Goal: Task Accomplishment & Management: Use online tool/utility

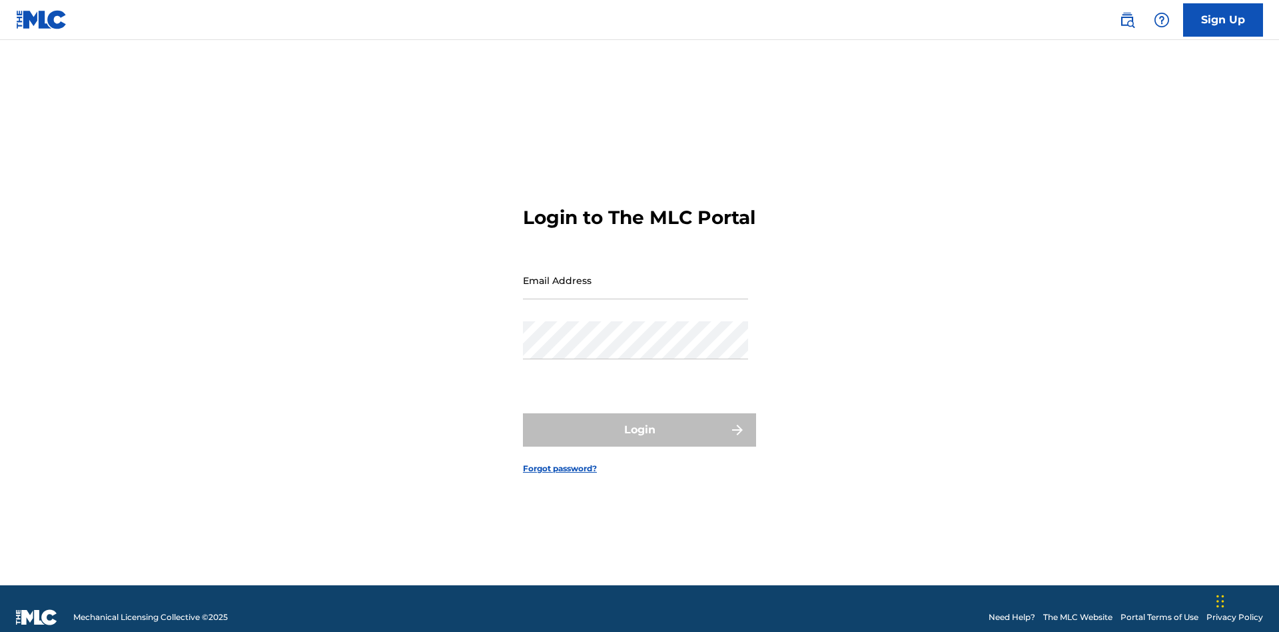
scroll to position [17, 0]
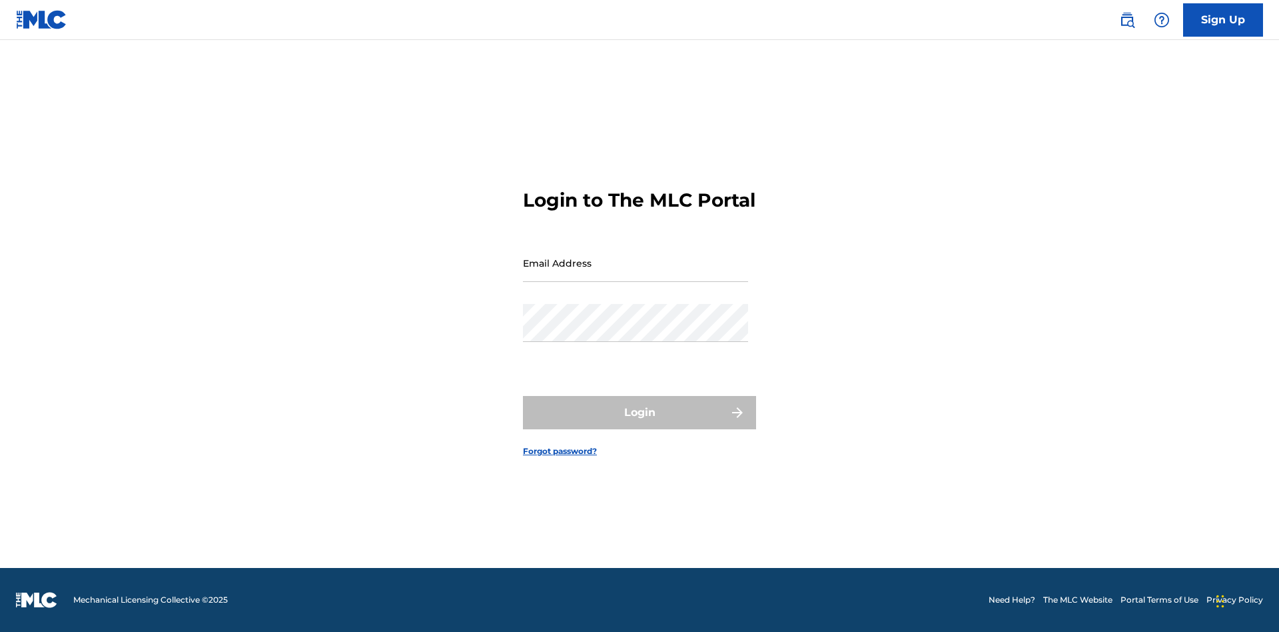
click at [636, 274] on input "Email Address" at bounding box center [635, 263] width 225 height 38
type input "[EMAIL_ADDRESS][DOMAIN_NAME]"
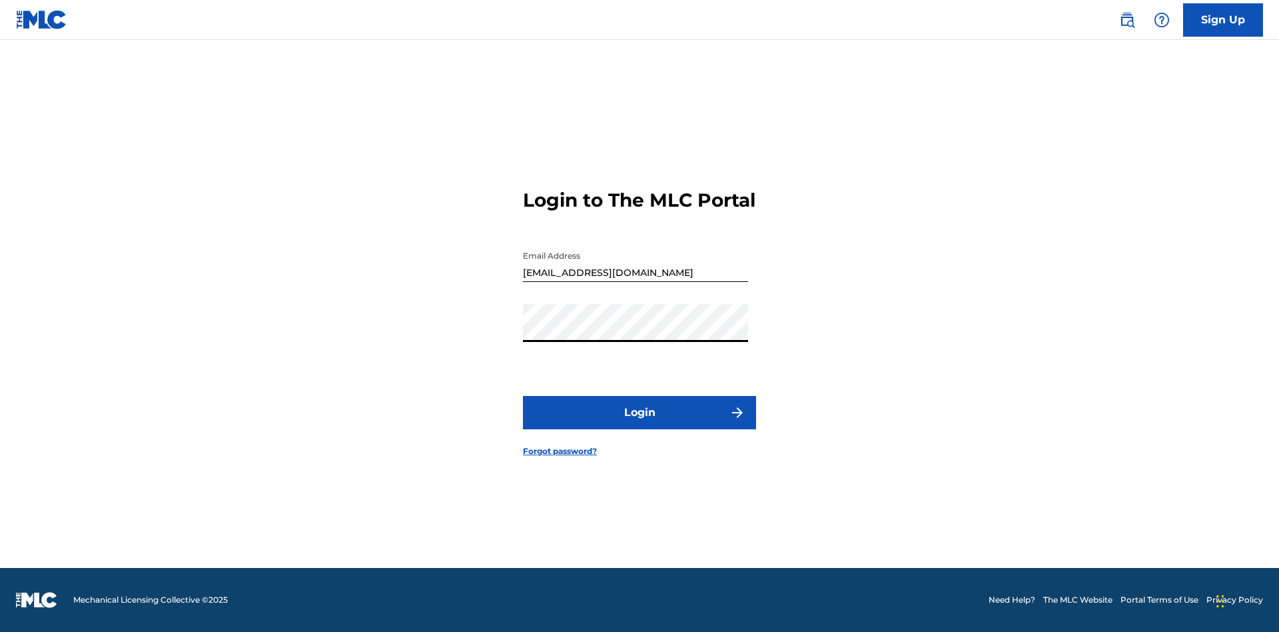
click at [640, 424] on button "Login" at bounding box center [639, 412] width 233 height 33
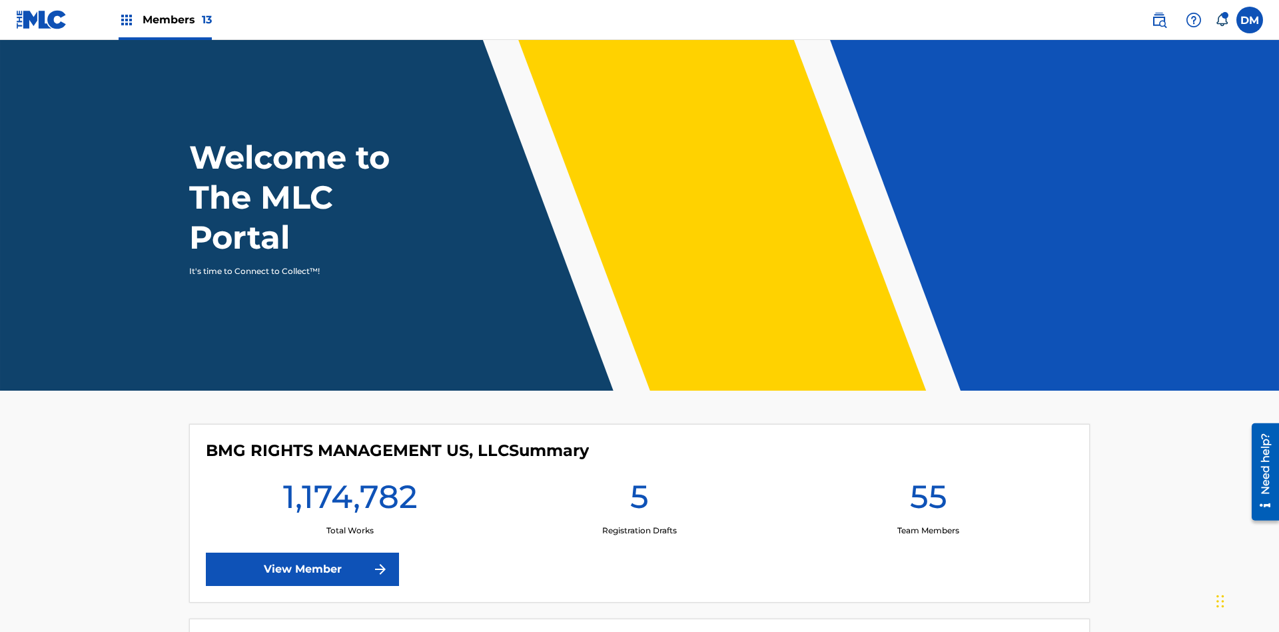
click at [165, 19] on span "Members 13" at bounding box center [177, 19] width 69 height 15
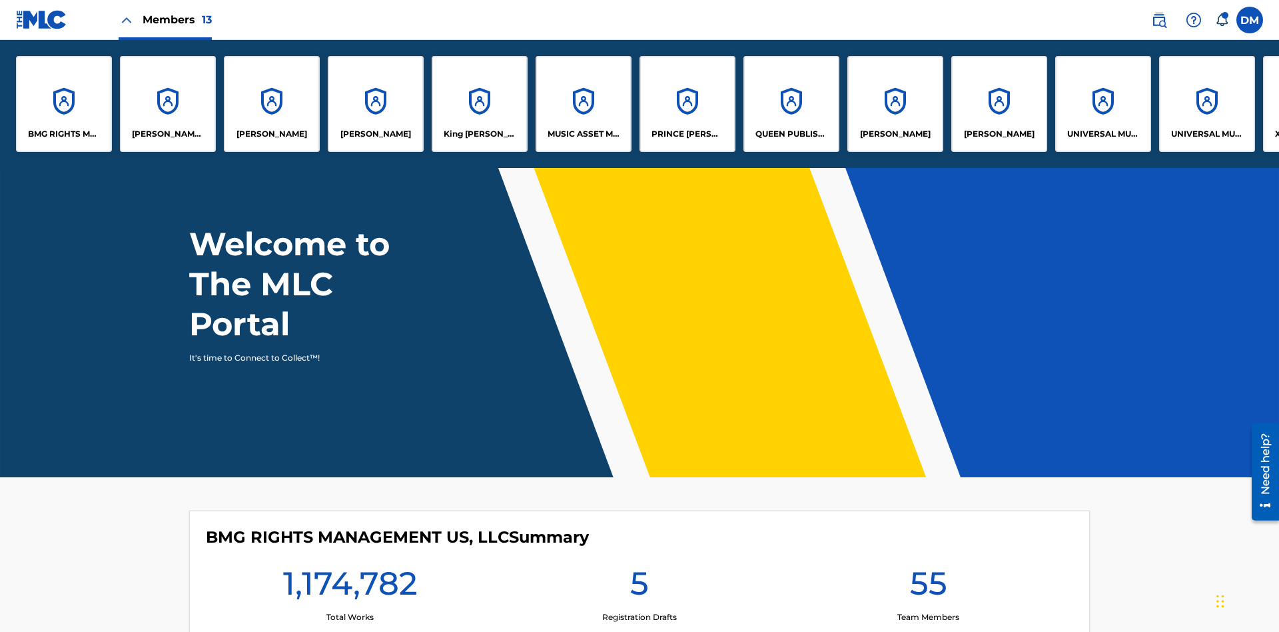
click at [479, 134] on p "King [PERSON_NAME]" at bounding box center [480, 134] width 73 height 12
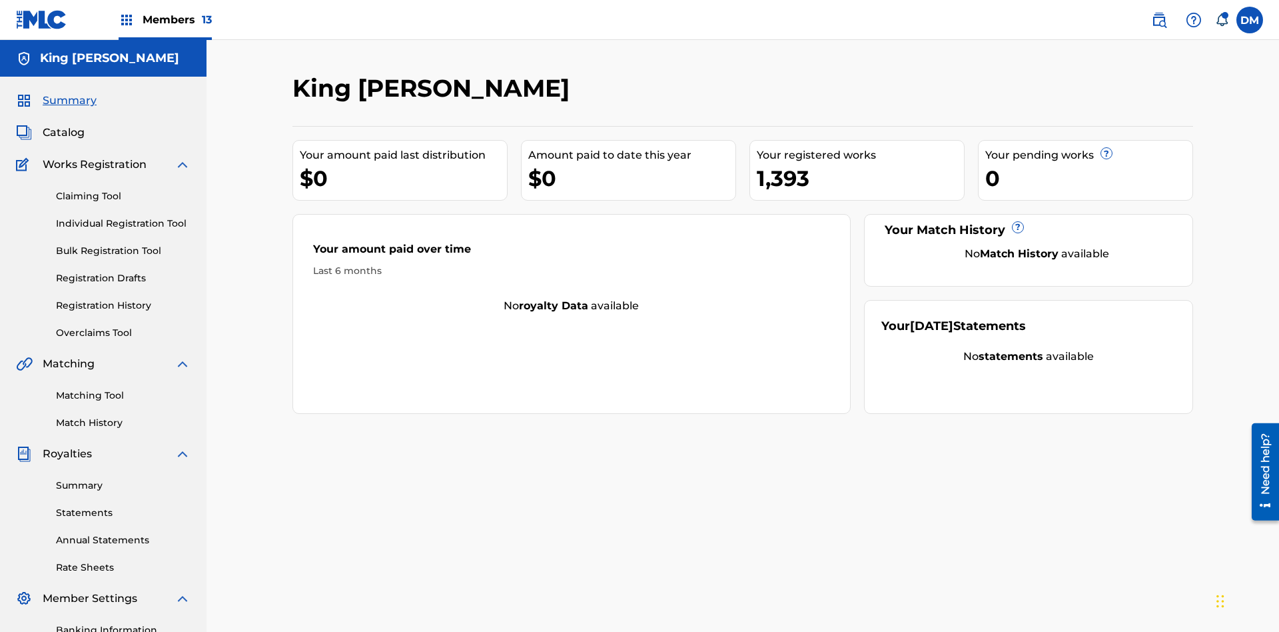
click at [123, 326] on link "Overclaims Tool" at bounding box center [123, 333] width 135 height 14
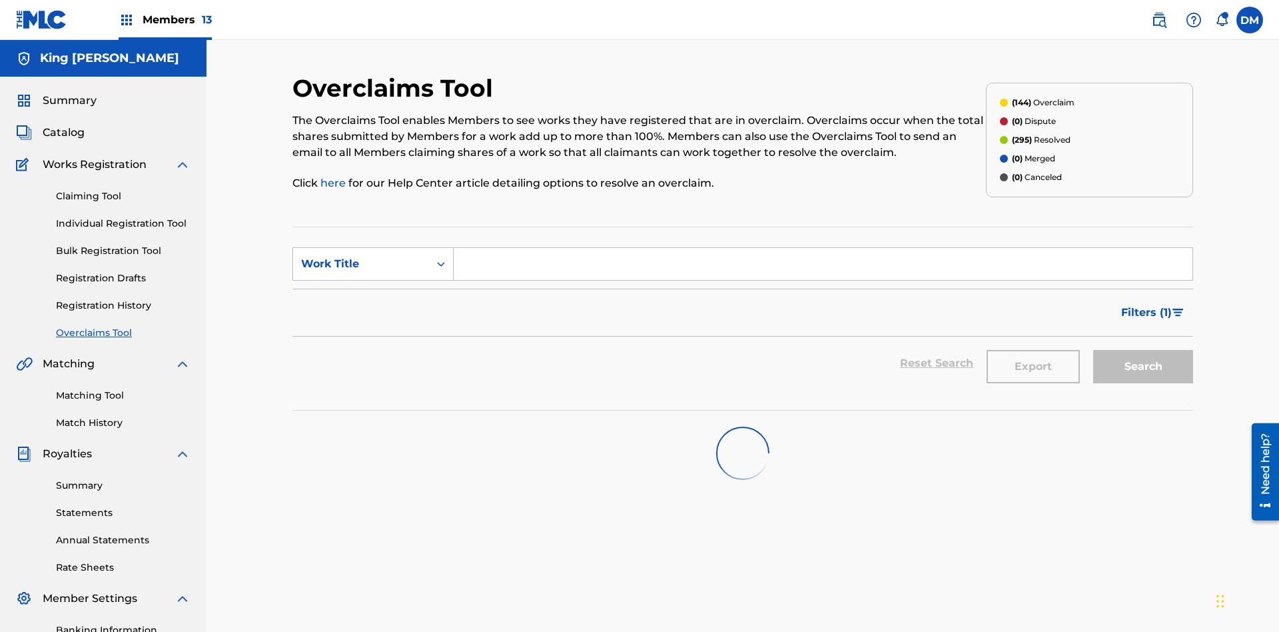
click at [1146, 304] on span "Filters ( 1 )" at bounding box center [1146, 312] width 51 height 16
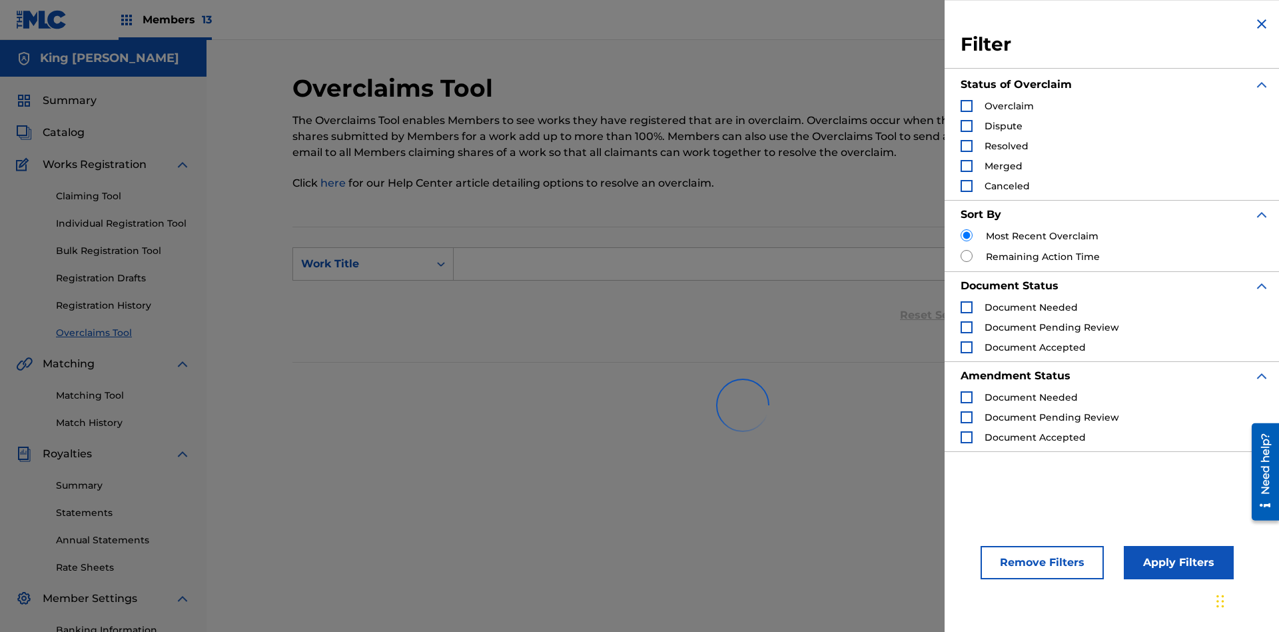
scroll to position [195, 0]
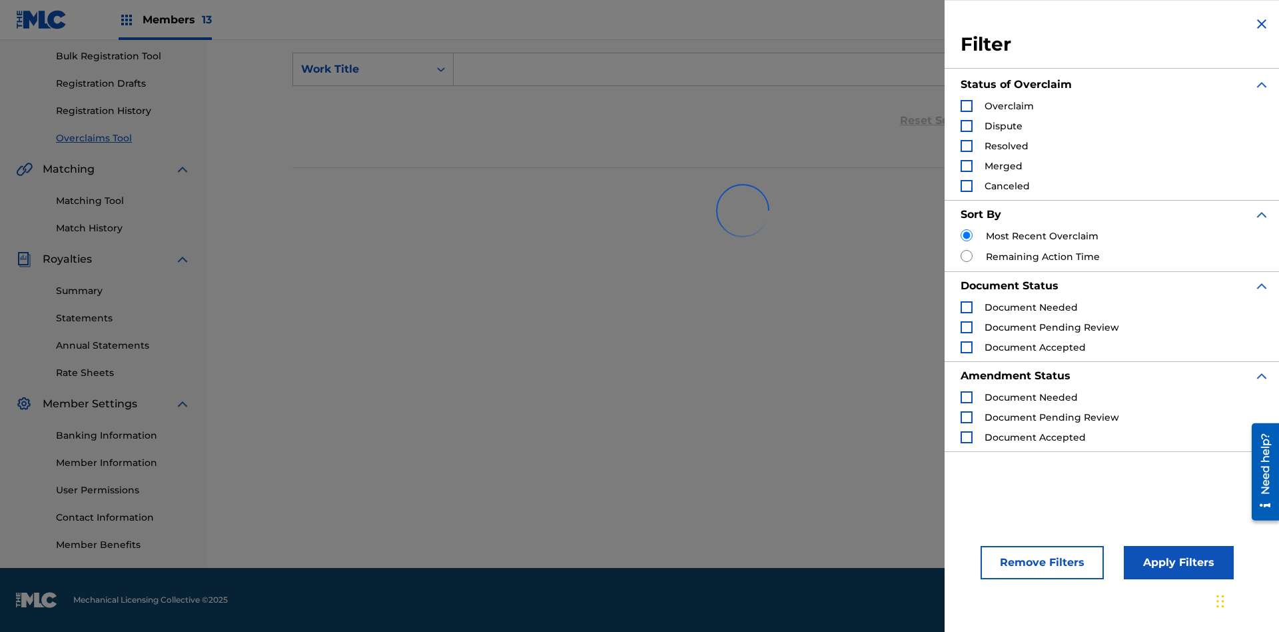
click at [967, 106] on div "Search Form" at bounding box center [967, 106] width 12 height 12
click at [1177, 562] on button "Apply Filters" at bounding box center [1179, 562] width 110 height 33
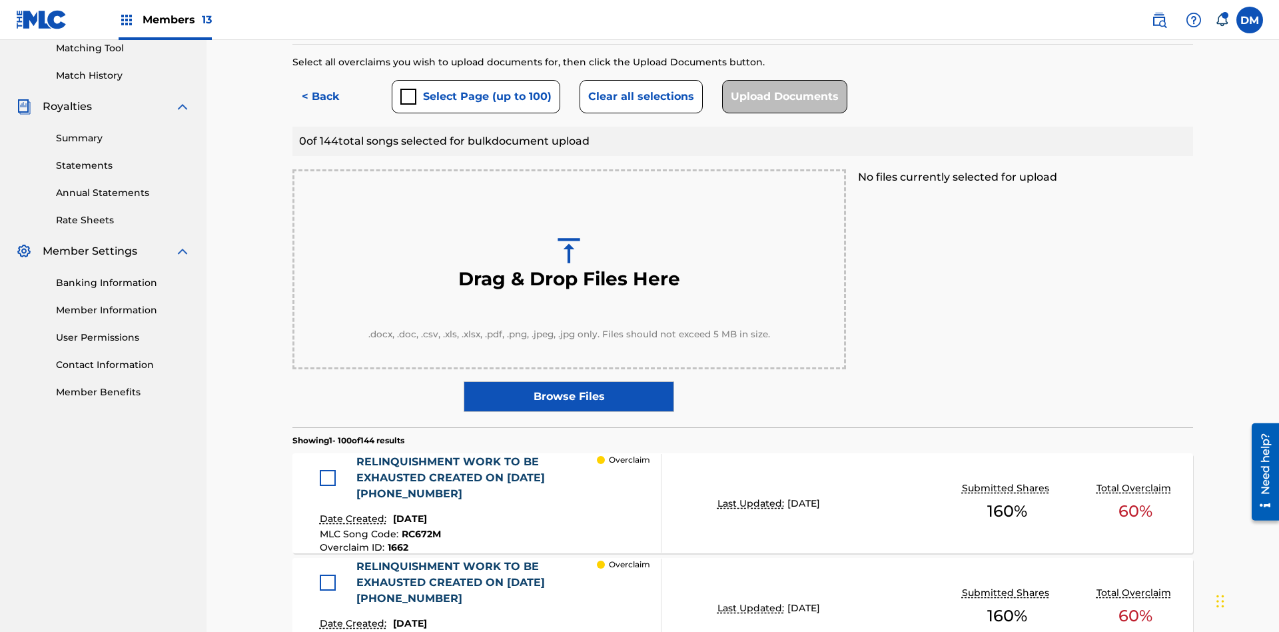
click at [475, 97] on button "Select Page (up to 100)" at bounding box center [476, 96] width 169 height 33
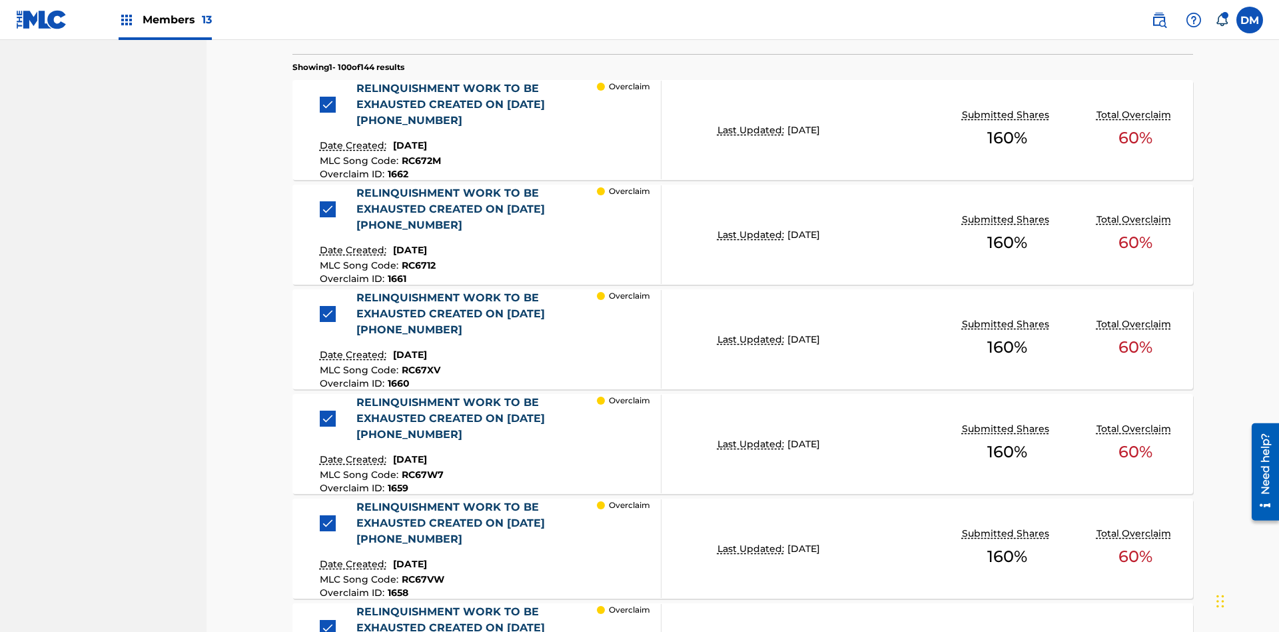
scroll to position [347, 0]
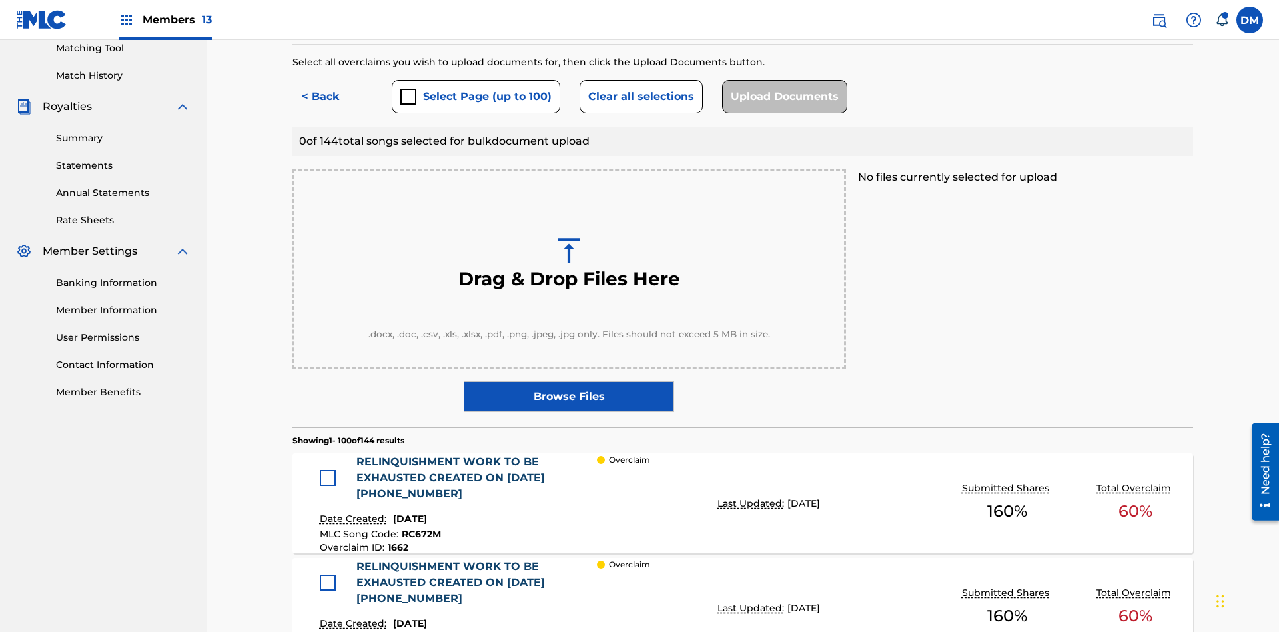
click at [331, 470] on div at bounding box center [328, 478] width 16 height 16
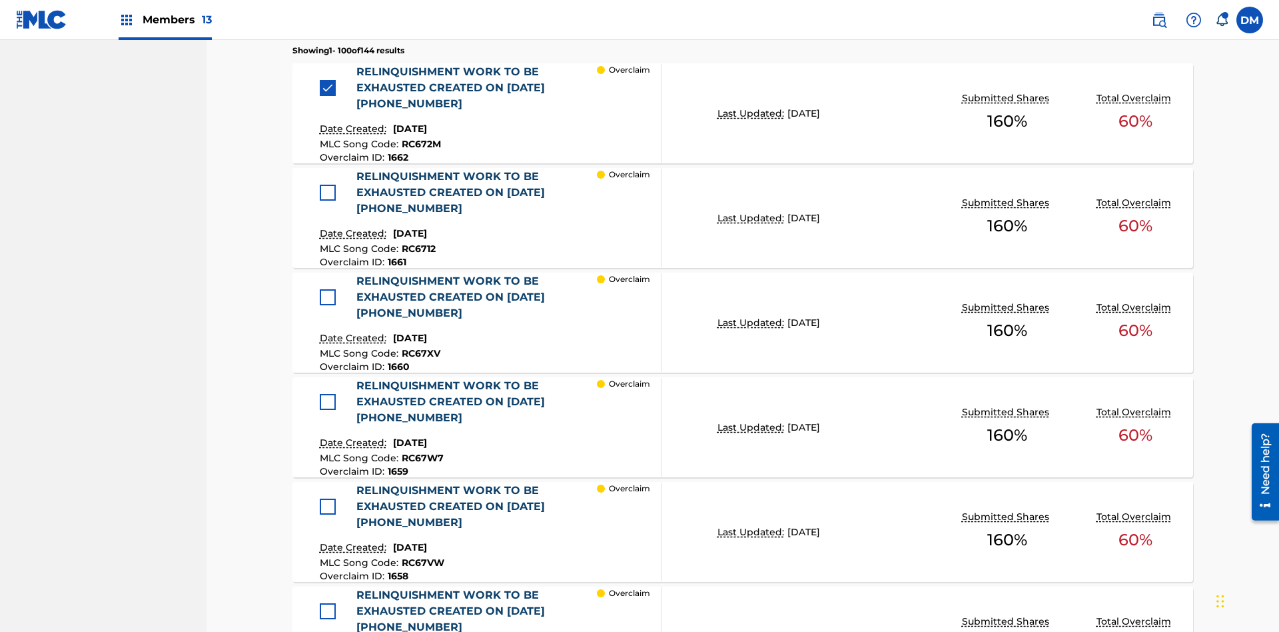
scroll to position [657, 0]
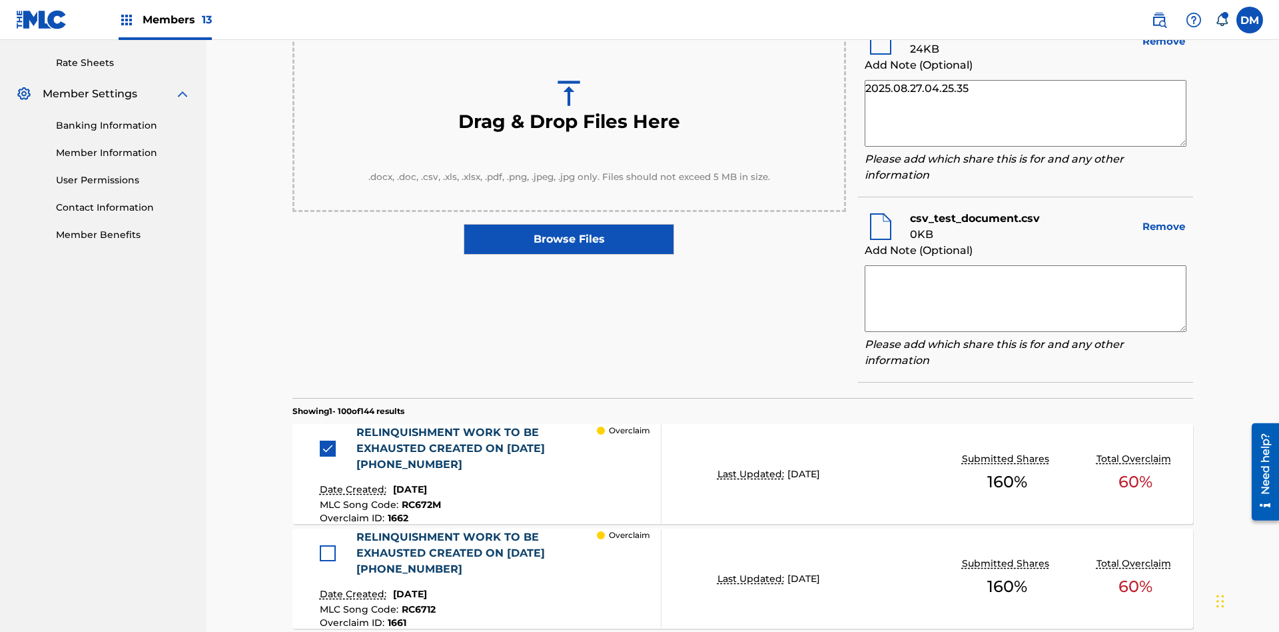
type textarea "2025.08.27.04.25.35"
click at [1025, 295] on textarea at bounding box center [1026, 298] width 322 height 67
type textarea "2025.08.27.04.25.35"
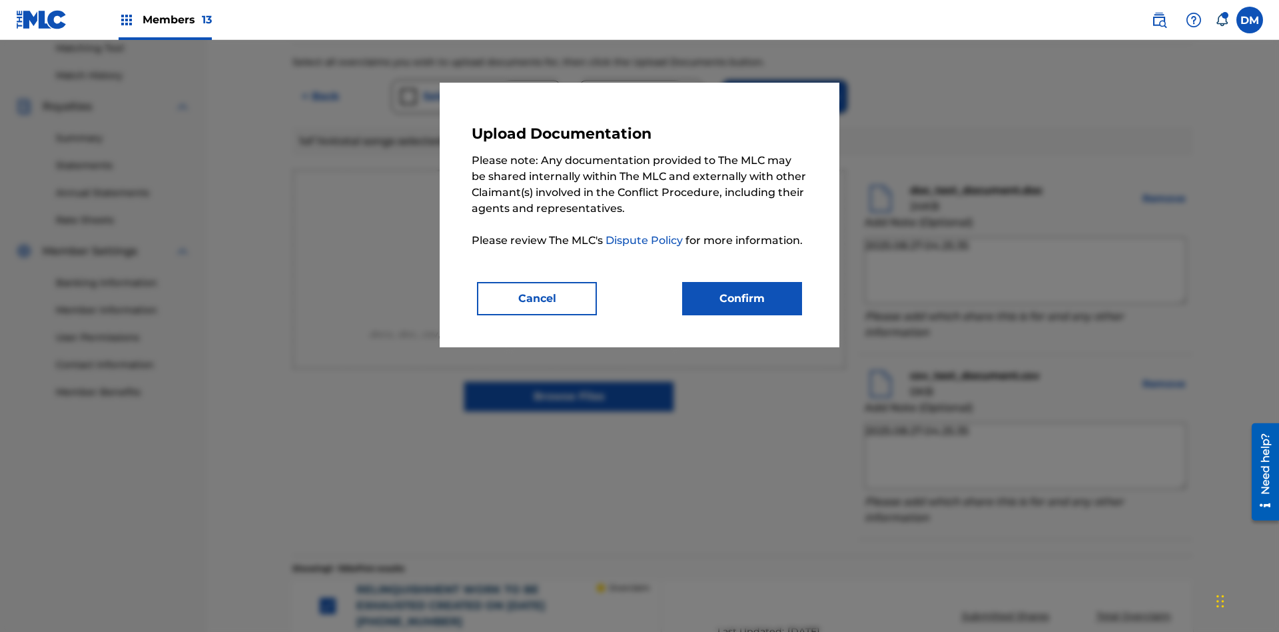
click at [742, 298] on button "Confirm" at bounding box center [742, 298] width 120 height 33
